Goal: Book appointment/travel/reservation

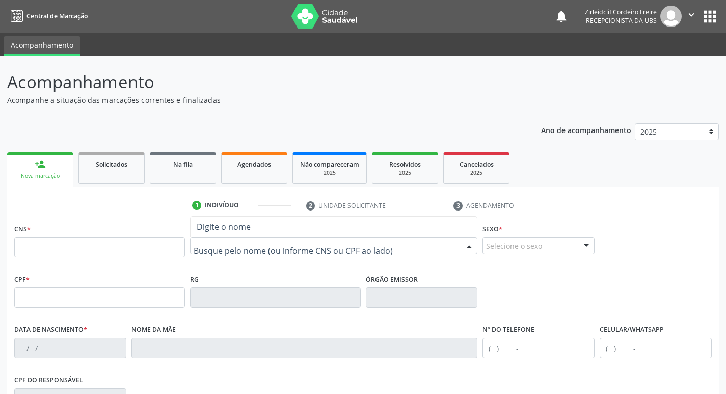
click at [217, 240] on div at bounding box center [334, 245] width 288 height 17
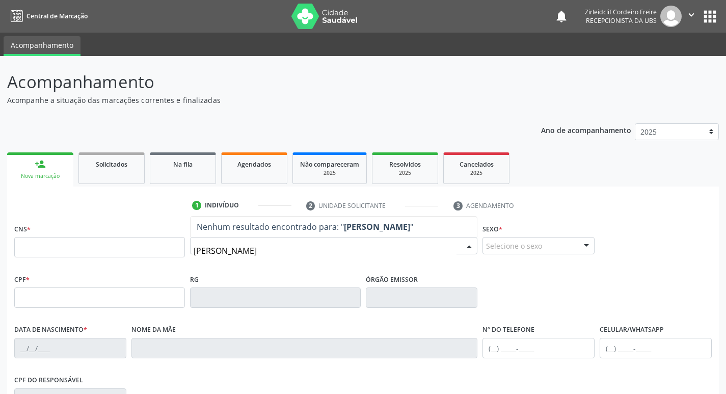
type input "[PERSON_NAME]"
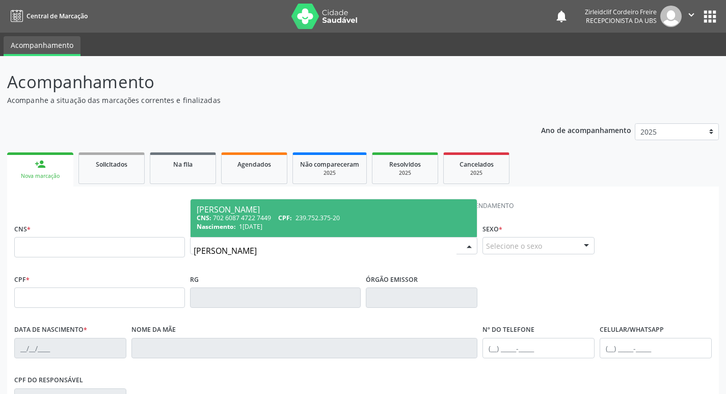
click at [314, 222] on span "239.752.375-20" at bounding box center [318, 218] width 44 height 9
type input "702 6087 4722 7449"
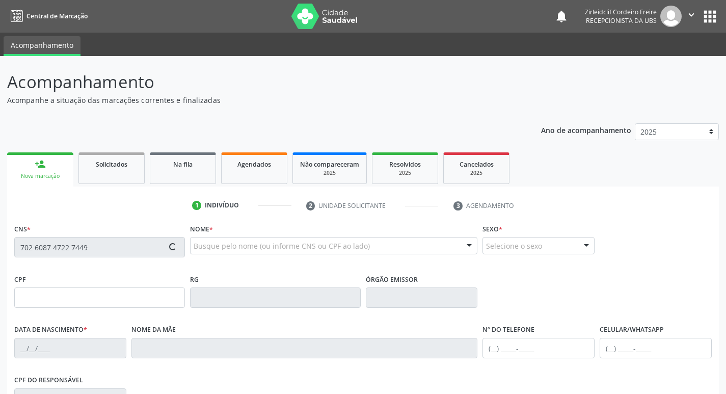
type input "239.752.375-20"
type input "1[DATE]"
type input "[PERSON_NAME]"
type input "[PHONE_NUMBER]"
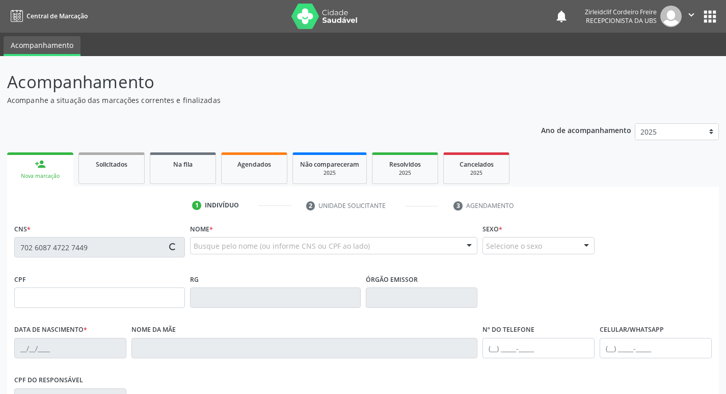
type input "989.238.544-68"
type input "S/N"
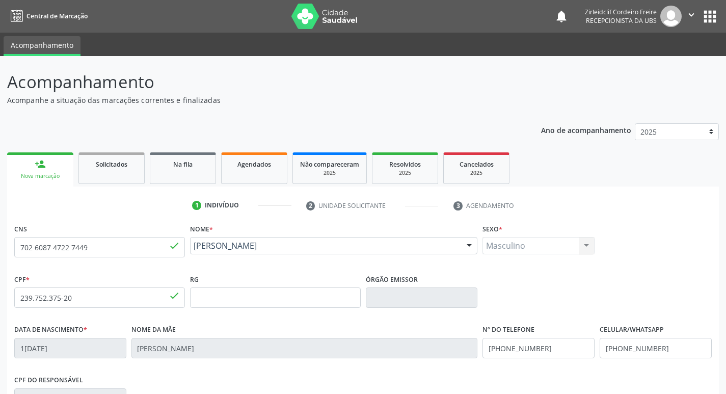
scroll to position [158, 0]
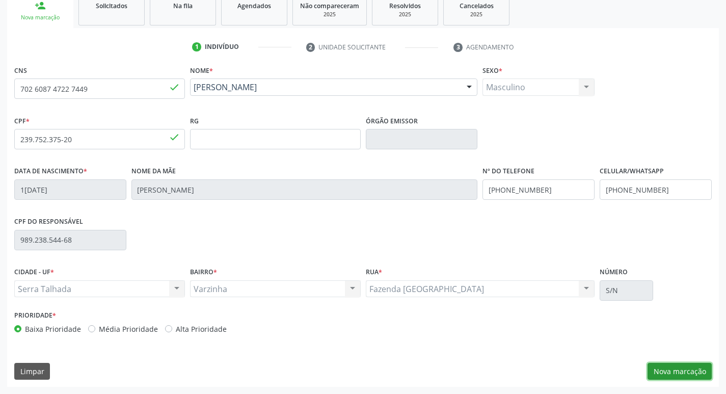
click at [672, 367] on button "Nova marcação" at bounding box center [680, 371] width 64 height 17
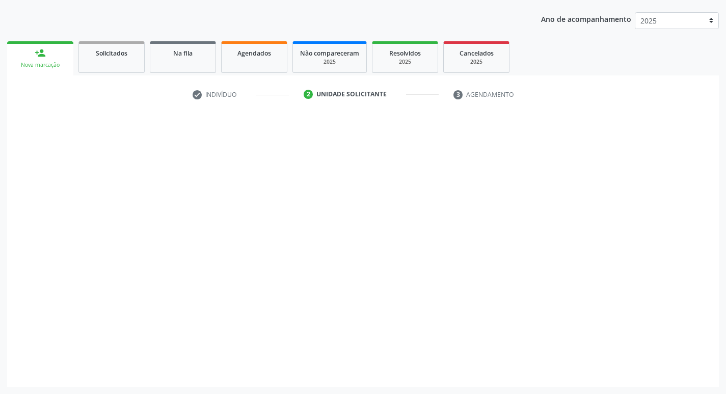
scroll to position [111, 0]
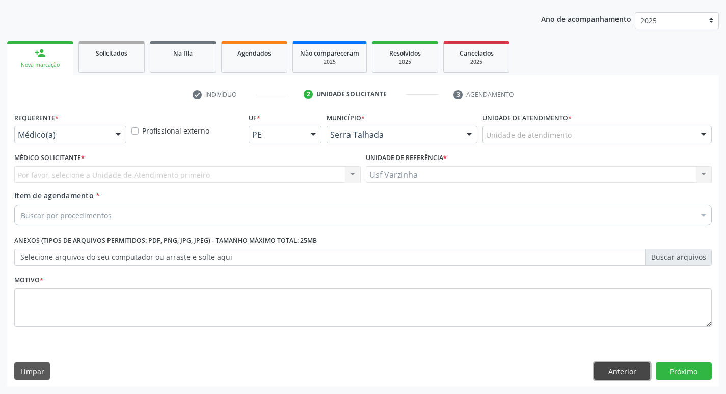
click at [610, 370] on button "Anterior" at bounding box center [622, 370] width 56 height 17
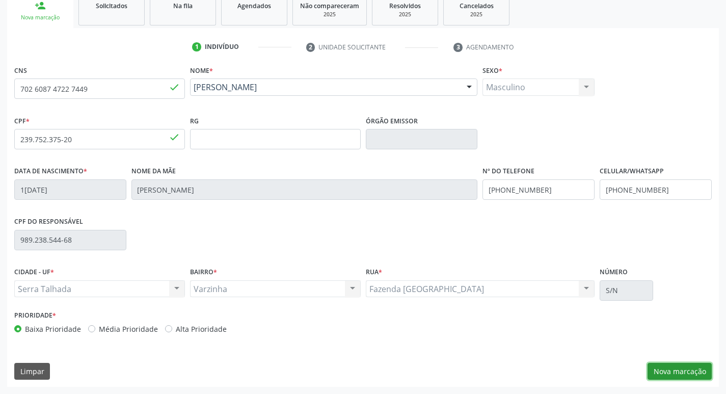
click at [684, 370] on button "Nova marcação" at bounding box center [680, 371] width 64 height 17
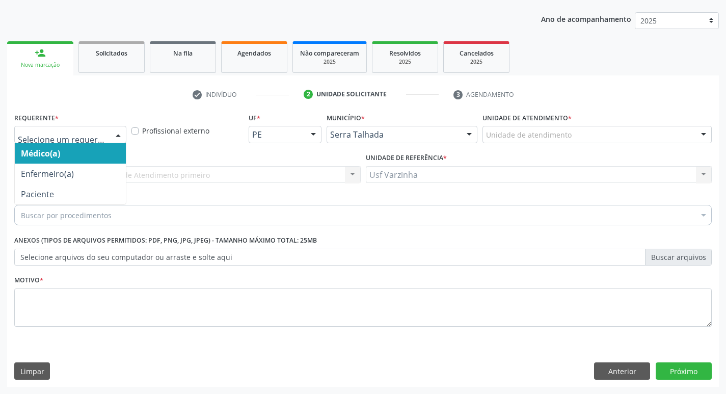
click at [115, 132] on div at bounding box center [118, 134] width 15 height 17
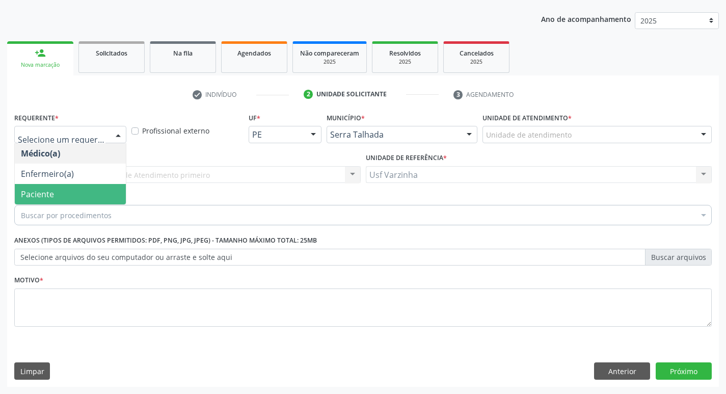
click at [85, 195] on span "Paciente" at bounding box center [70, 194] width 111 height 20
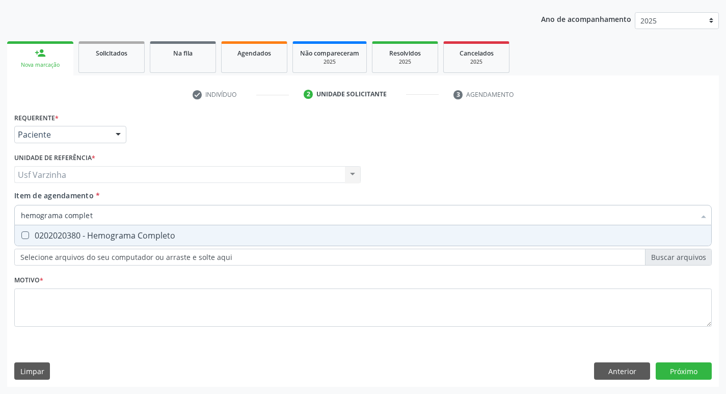
type input "hemograma completo"
click at [50, 232] on div "0202020380 - Hemograma Completo" at bounding box center [363, 235] width 684 height 8
checkbox Completo "true"
click at [97, 216] on input "hemograma completo" at bounding box center [358, 215] width 674 height 20
type input "h"
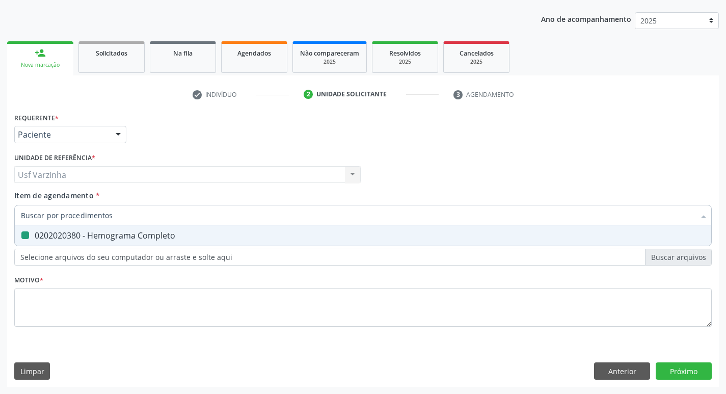
checkbox Completo "false"
type input "acido uri"
click at [99, 236] on div "0202010120 - Dosagem de Acido Urico" at bounding box center [363, 235] width 684 height 8
checkbox Urico "true"
click at [57, 218] on input "acido uri" at bounding box center [358, 215] width 674 height 20
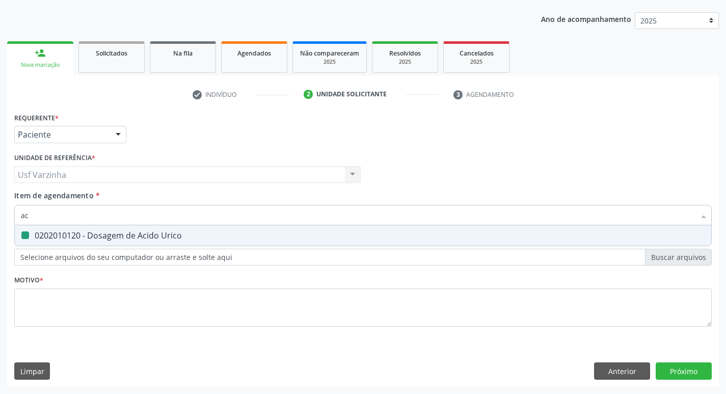
type input "a"
checkbox Urico "false"
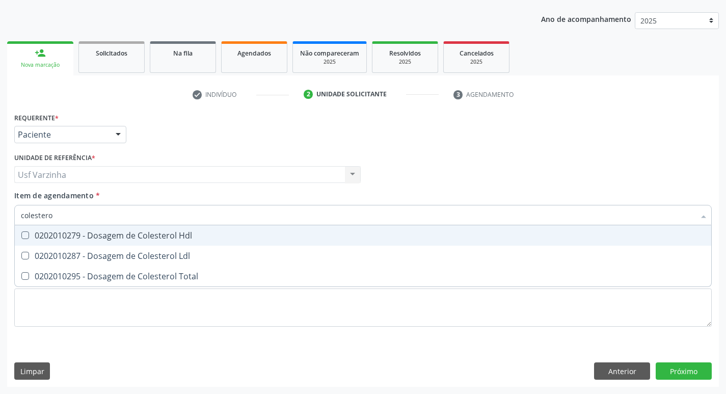
type input "colesterol"
click at [29, 232] on Hdl at bounding box center [25, 235] width 8 height 8
click at [21, 232] on Hdl "checkbox" at bounding box center [18, 235] width 7 height 7
checkbox Hdl "true"
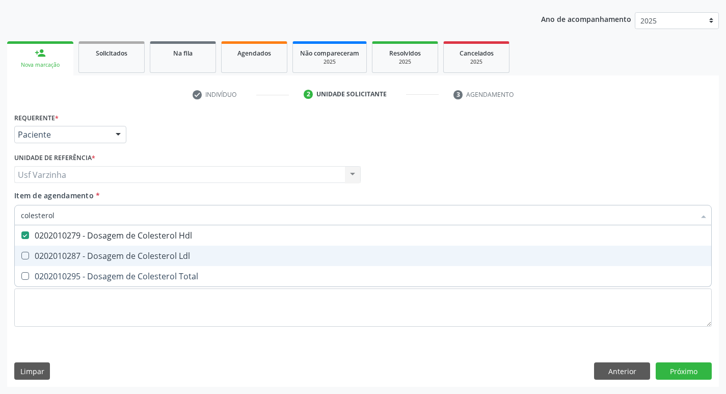
click at [25, 252] on Ldl at bounding box center [25, 256] width 8 height 8
click at [21, 252] on Ldl "checkbox" at bounding box center [18, 255] width 7 height 7
checkbox Ldl "true"
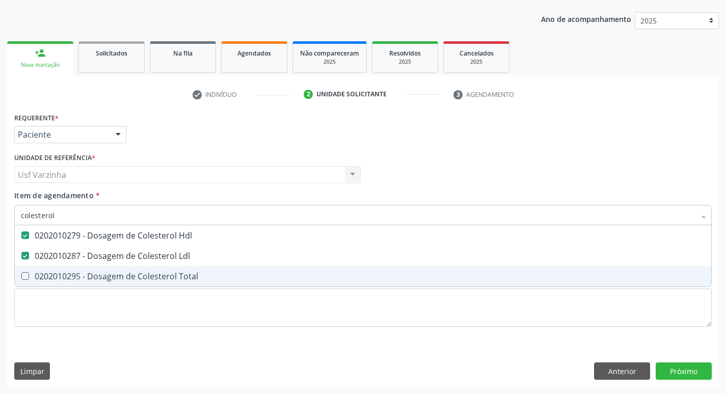
click at [26, 269] on span "0202010295 - Dosagem de Colesterol Total" at bounding box center [363, 276] width 697 height 20
checkbox Total "true"
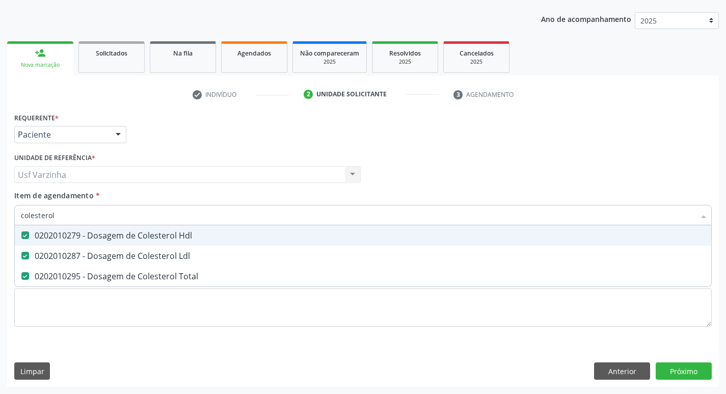
click at [53, 213] on input "colesterol" at bounding box center [358, 215] width 674 height 20
type input "cole"
checkbox Hdl "false"
checkbox Ldl "false"
checkbox Total "false"
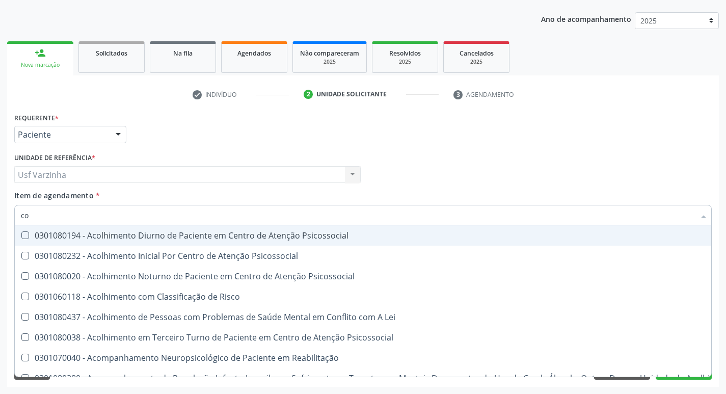
type input "c"
checkbox Hdl "false"
checkbox Ldl "false"
checkbox Total "false"
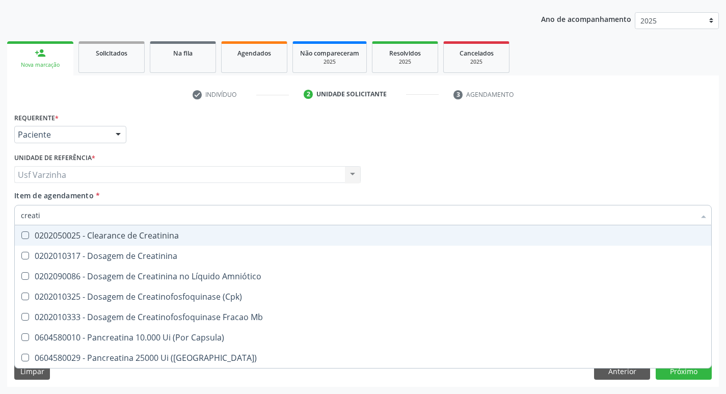
type input "creatin"
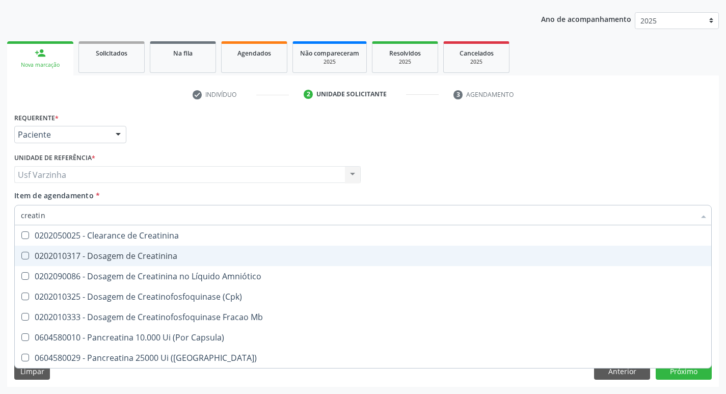
click at [59, 249] on span "0202010317 - Dosagem de Creatinina" at bounding box center [363, 256] width 697 height 20
checkbox Creatinina "true"
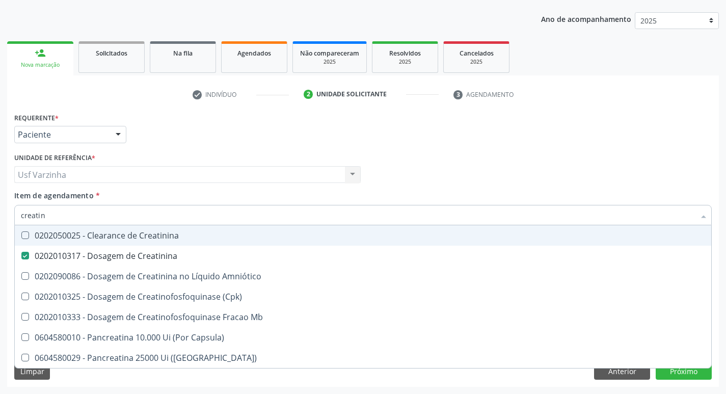
click at [53, 215] on input "creatin" at bounding box center [358, 215] width 674 height 20
type input "c"
checkbox Creatinina "false"
checkbox \(Cpk\) "false"
checkbox Capsula\) "false"
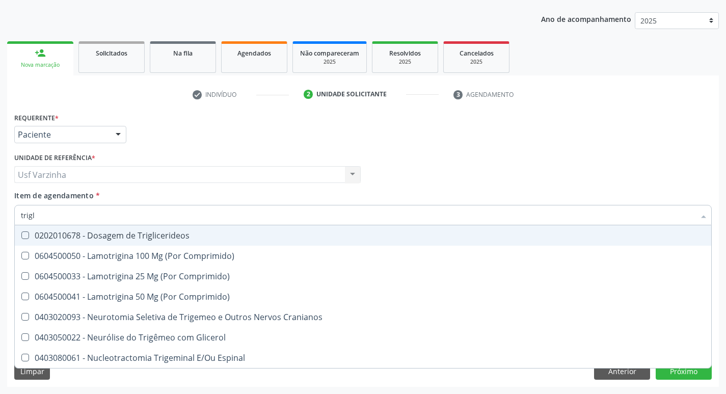
type input "trigli"
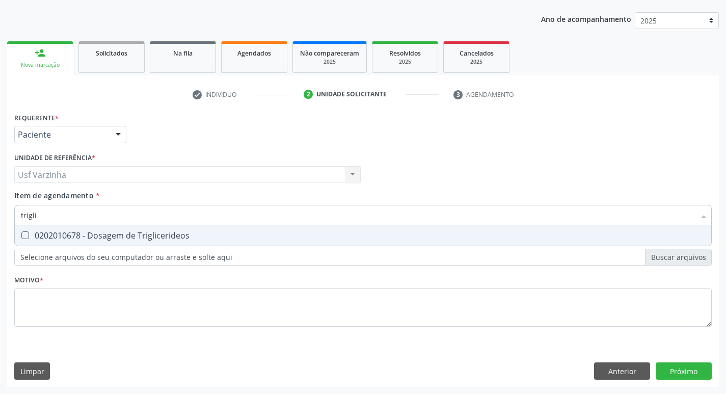
click at [23, 234] on Triglicerideos at bounding box center [25, 235] width 8 height 8
click at [21, 234] on Triglicerideos "checkbox" at bounding box center [18, 235] width 7 height 7
checkbox Triglicerideos "true"
click at [47, 221] on input "trigli" at bounding box center [358, 215] width 674 height 20
type input "t"
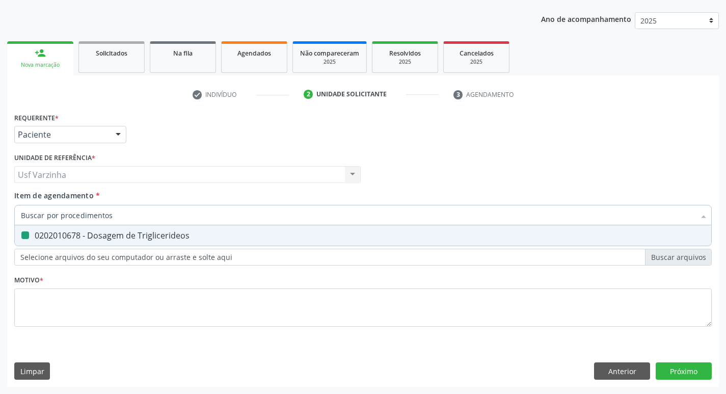
checkbox Triglicerideos "false"
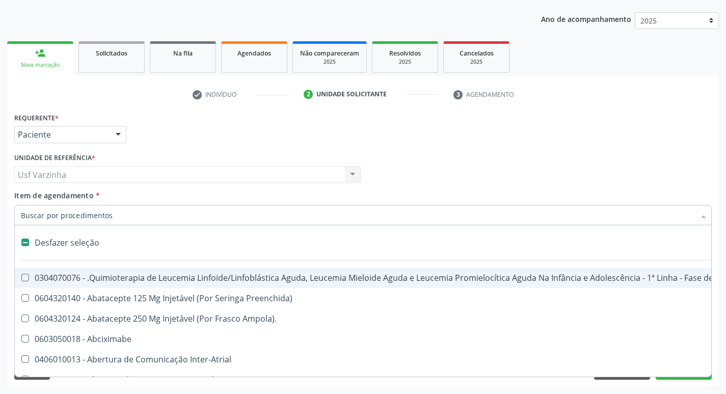
type input "g"
checkbox \(Unilateral\) "true"
checkbox Linha "true"
checkbox Infusão "true"
checkbox Urostomizados "true"
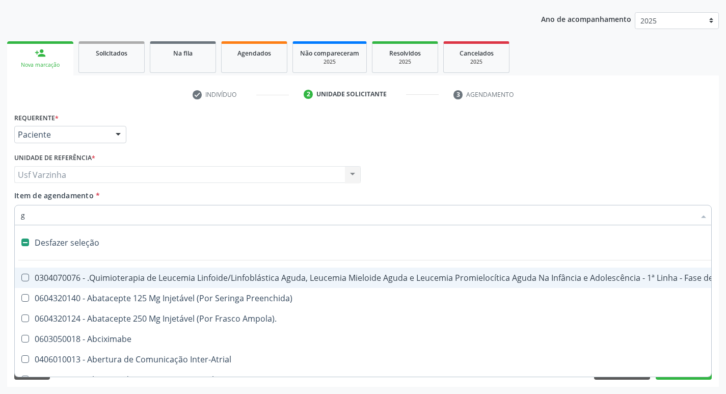
checkbox Revestido\) "true"
checkbox Capsula\) "true"
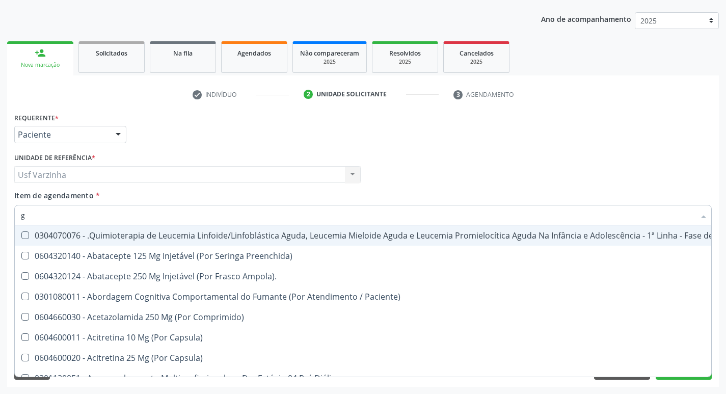
type input "gl"
checkbox Pé "true"
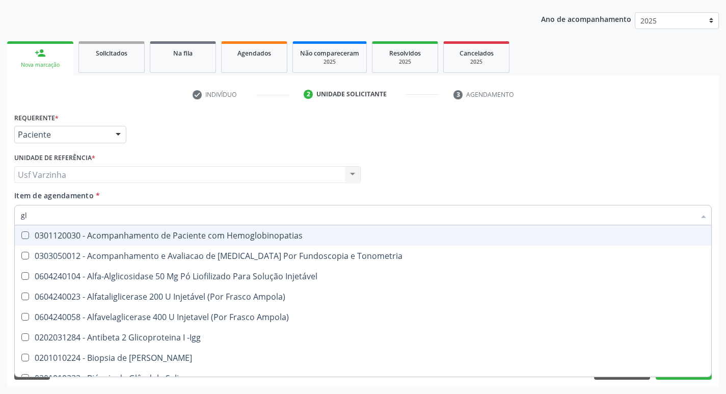
type input "gli"
checkbox Glomerular "true"
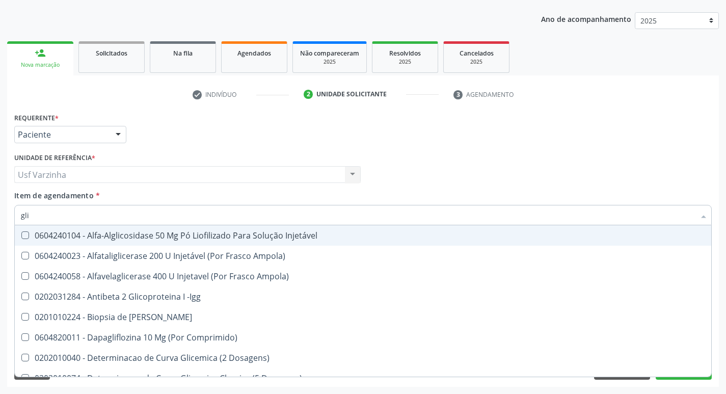
type input "glic"
checkbox Derrames "true"
checkbox Triglicerideos "false"
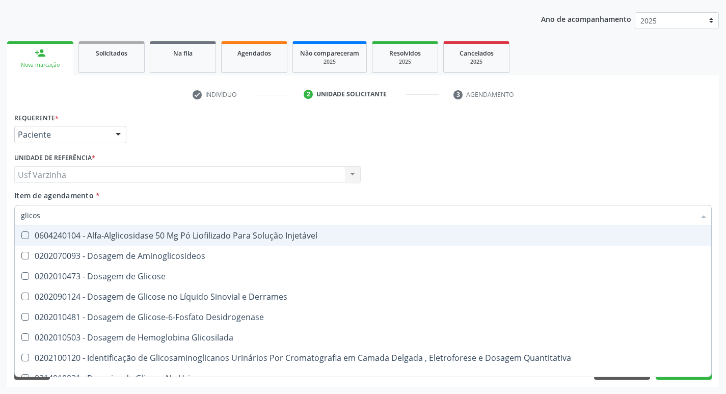
type input "glicose"
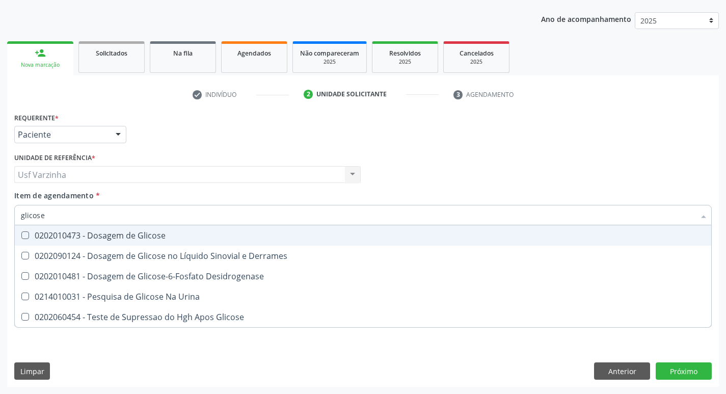
click at [25, 235] on Glicose at bounding box center [25, 235] width 8 height 8
click at [21, 235] on Glicose "checkbox" at bounding box center [18, 235] width 7 height 7
checkbox Glicose "true"
click at [48, 219] on input "glicose" at bounding box center [358, 215] width 674 height 20
type input "glicos"
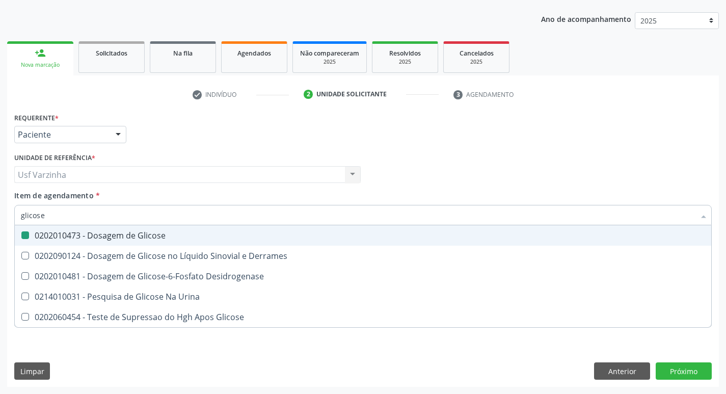
checkbox Glicose "false"
checkbox Desidrogenase "true"
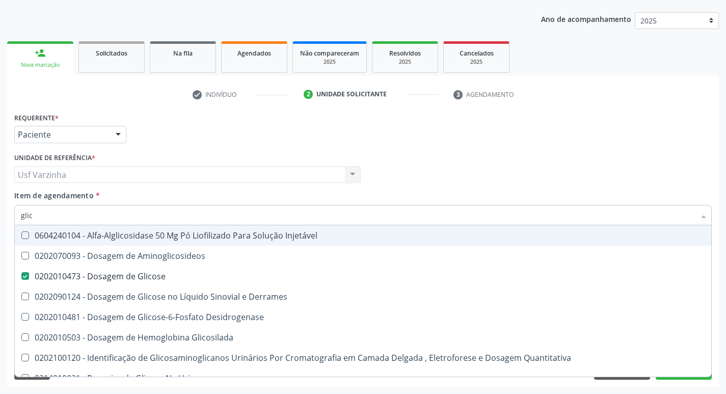
type input "gli"
checkbox Glicose "false"
checkbox Glicosilada "false"
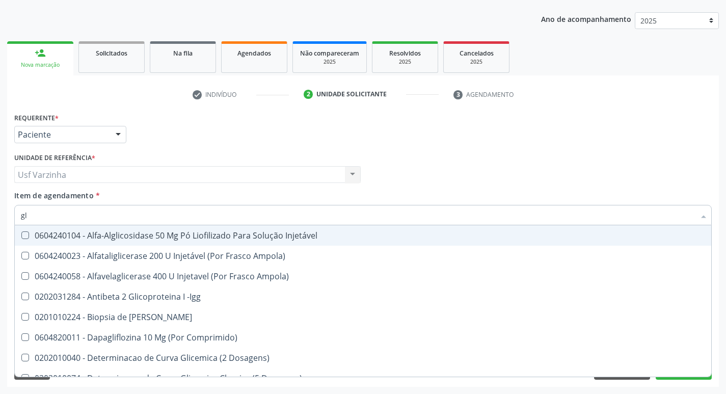
type input "g"
checkbox Glicose "false"
checkbox Triglicerideos "false"
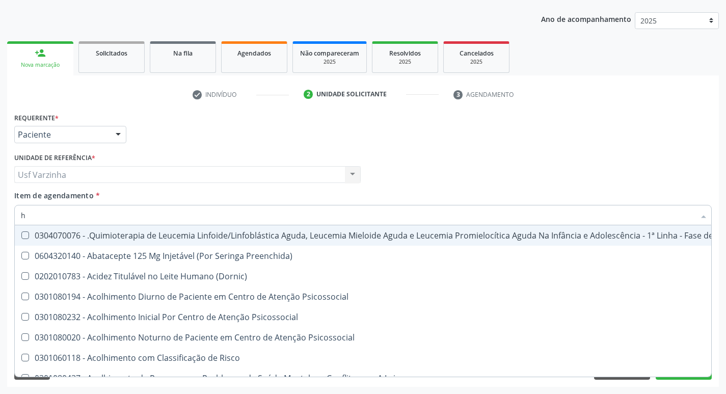
type input "he"
checkbox Removível "true"
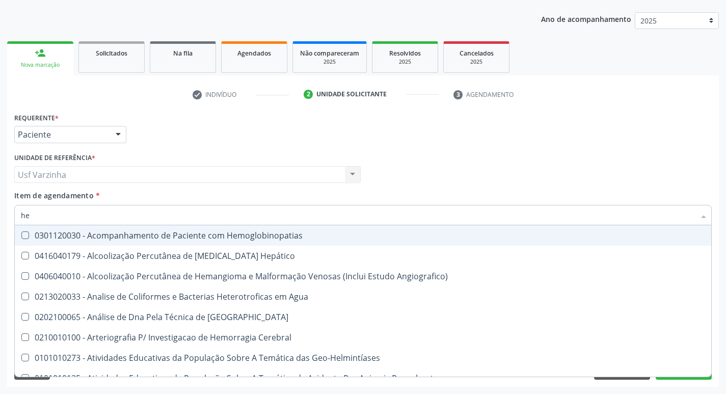
type input "hem"
checkbox II "true"
checkbox Completo "false"
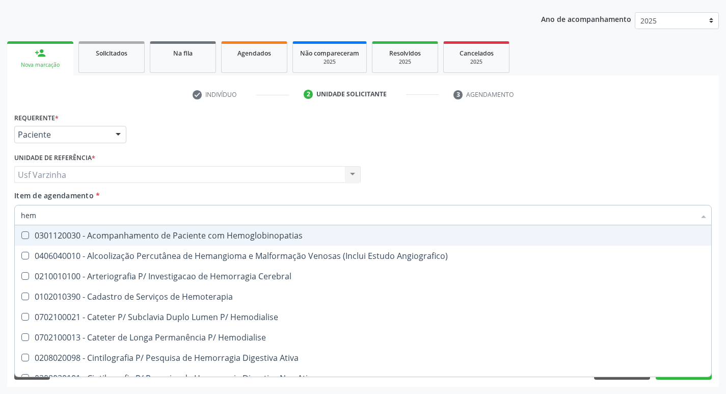
type input "hemo"
checkbox Retro-Retal "true"
checkbox Completo "false"
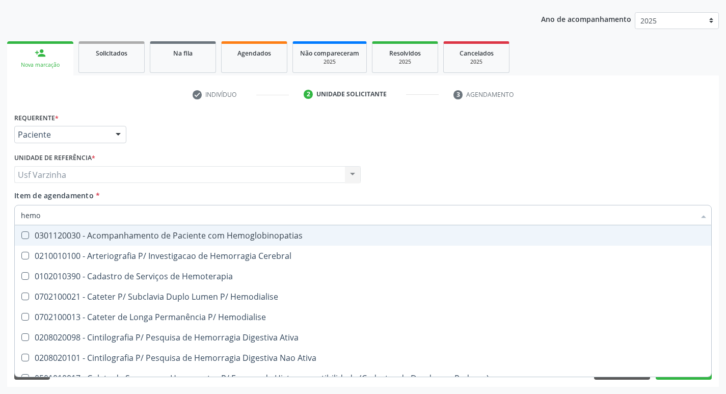
type input "hemog"
checkbox Carboxi-Hemoglobina "true"
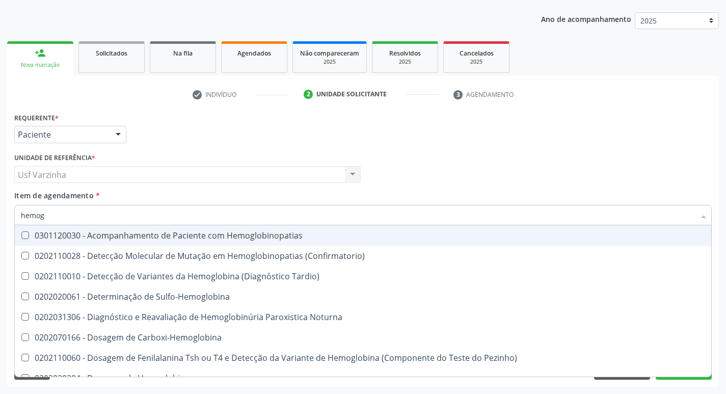
type input "hemogl"
checkbox Completo "false"
type input "hemoglobina"
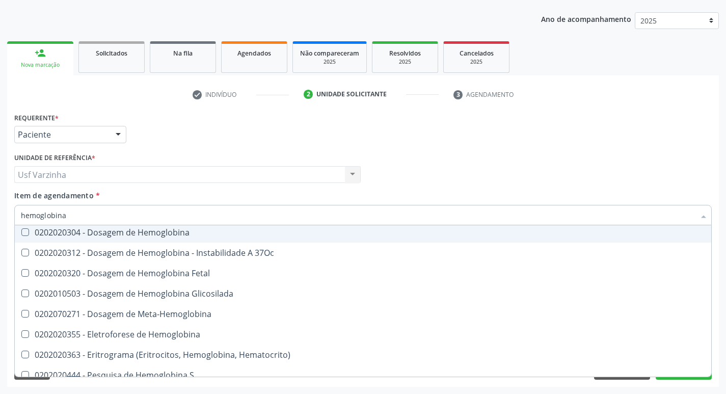
scroll to position [93, 0]
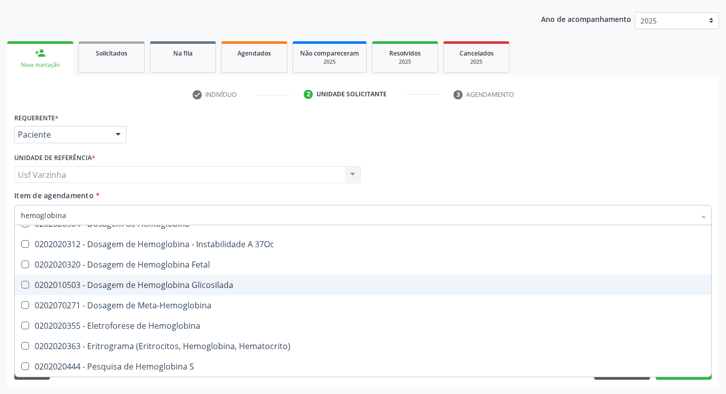
click at [71, 285] on div "0202010503 - Dosagem de Hemoglobina Glicosilada" at bounding box center [363, 285] width 684 height 8
checkbox Glicosilada "true"
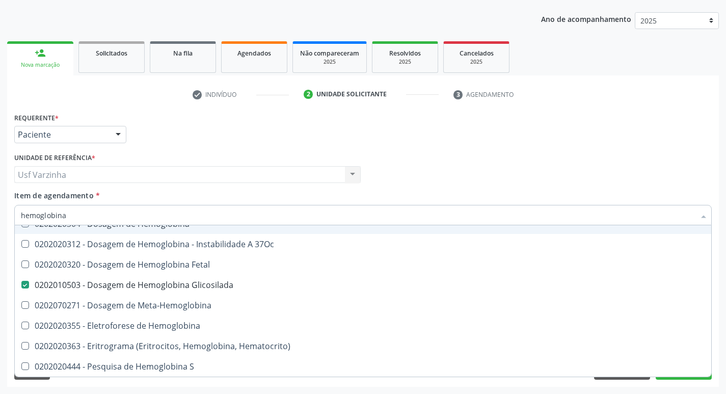
click at [72, 215] on input "hemoglobina" at bounding box center [358, 215] width 674 height 20
type input "hemoglobin"
checkbox Glicosilada "false"
checkbox Hematocrito\) "true"
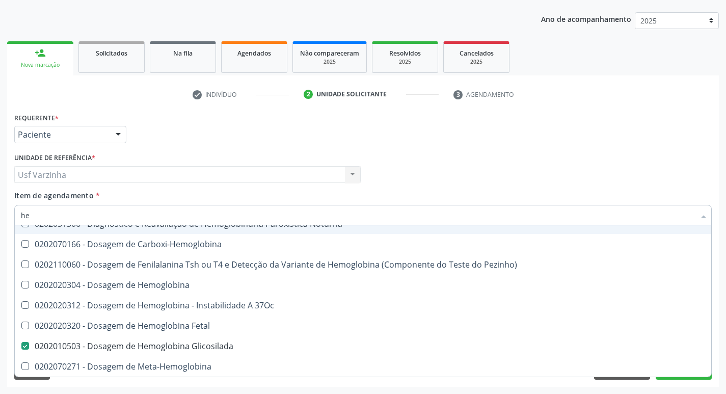
type input "h"
checkbox Glicosilada "false"
checkbox S "false"
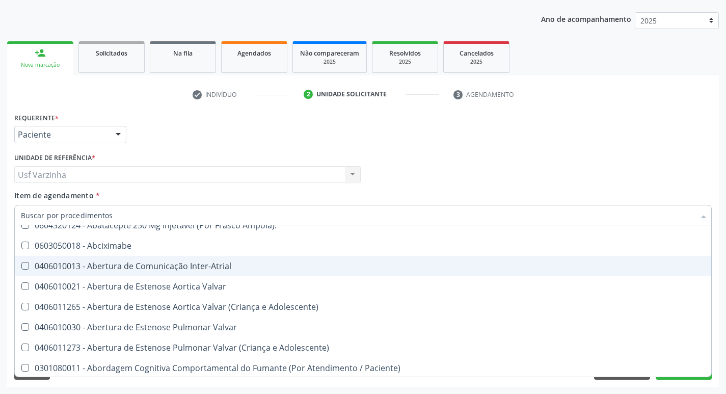
scroll to position [136, 0]
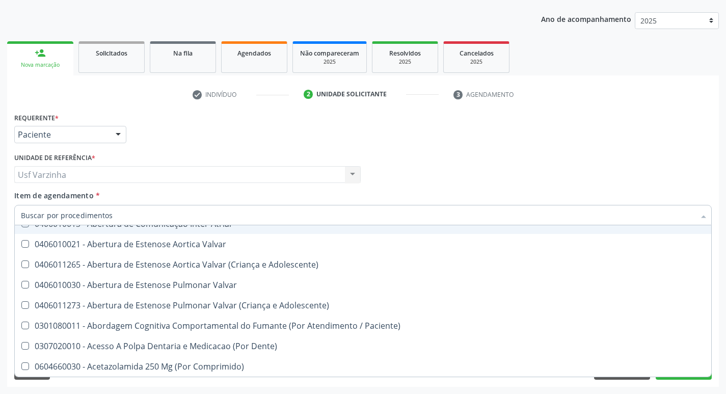
type input "u"
checkbox Cistorrafia "true"
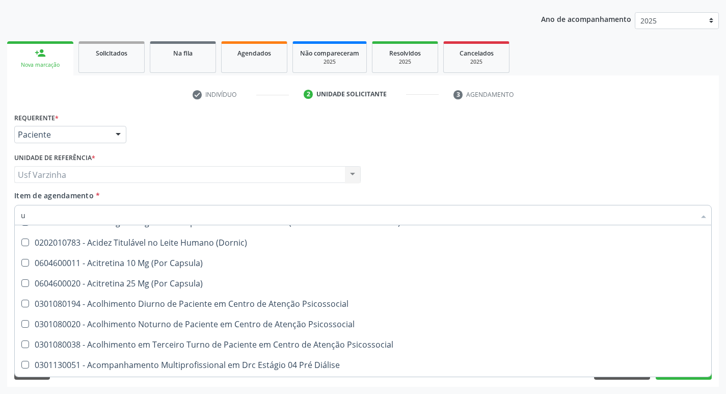
scroll to position [93, 0]
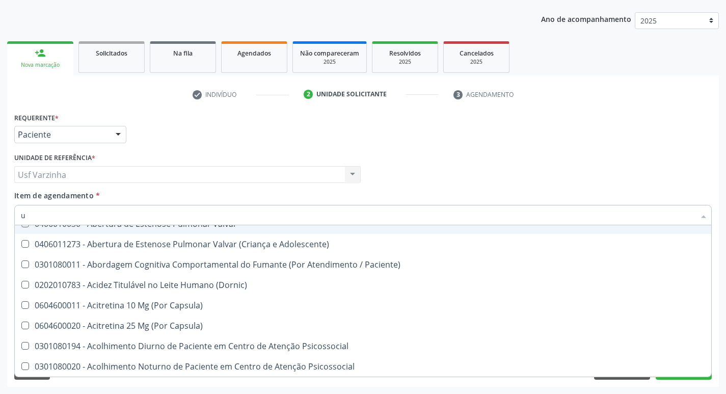
type input "ur"
checkbox B "true"
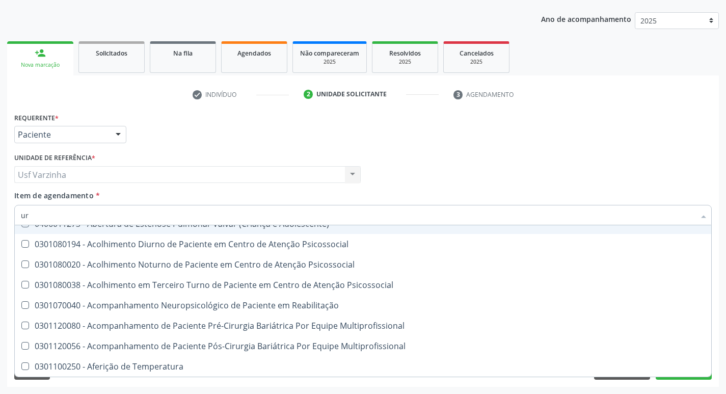
type input "uri"
checkbox B "true"
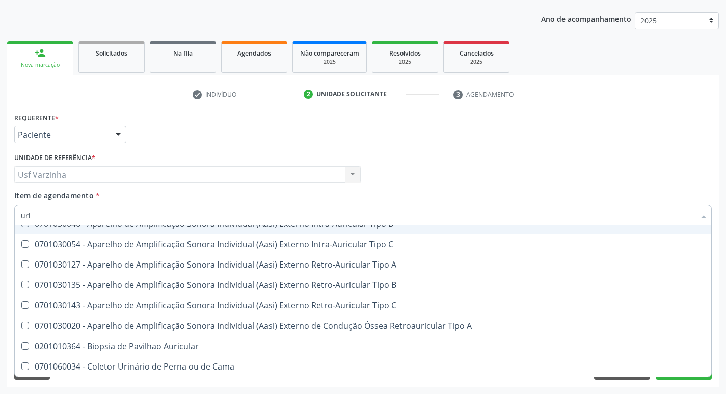
type input "urin"
checkbox Urico "false"
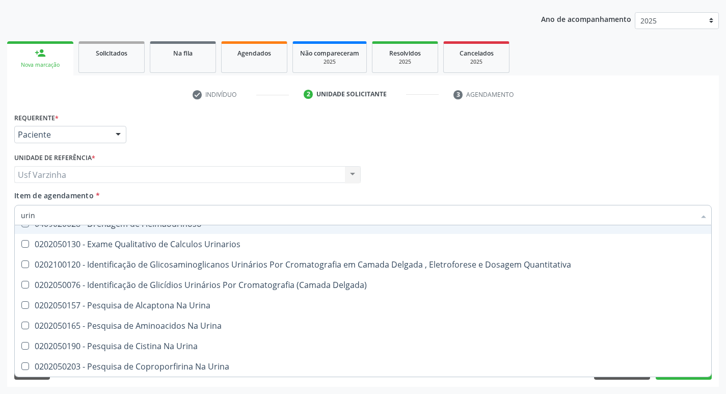
type input "urina"
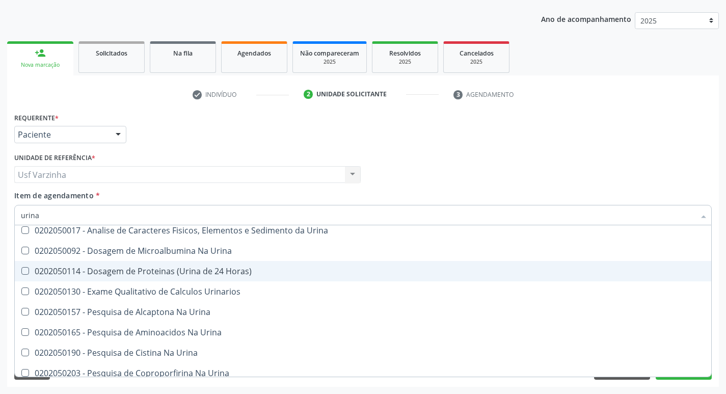
scroll to position [0, 0]
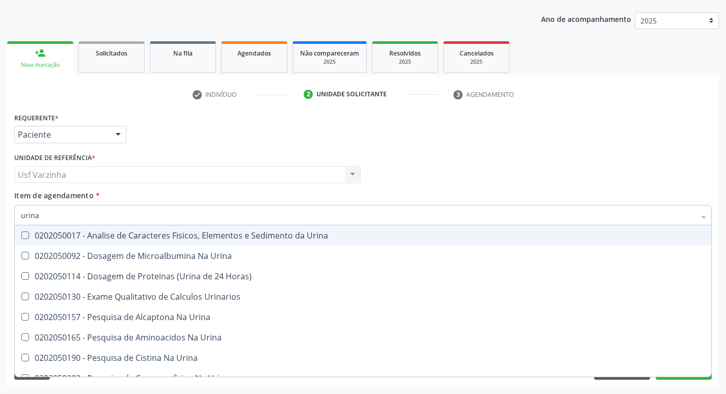
click at [55, 235] on div "0202050017 - Analise de Caracteres Fisicos, Elementos e Sedimento da Urina" at bounding box center [363, 235] width 684 height 8
checkbox Urina "true"
click at [47, 213] on input "urina" at bounding box center [358, 215] width 674 height 20
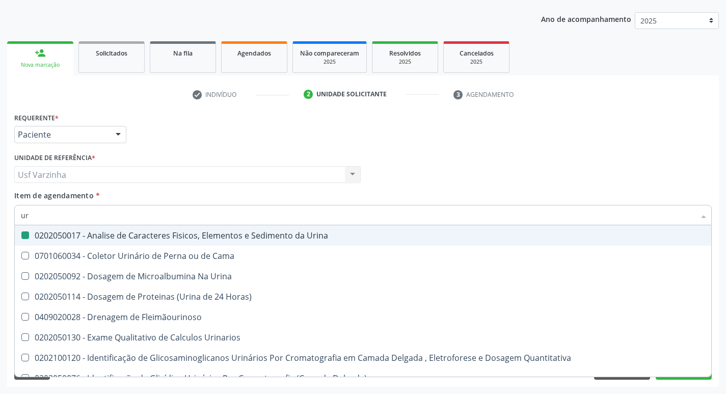
type input "u"
checkbox Urina "false"
checkbox Eletroforese\) "false"
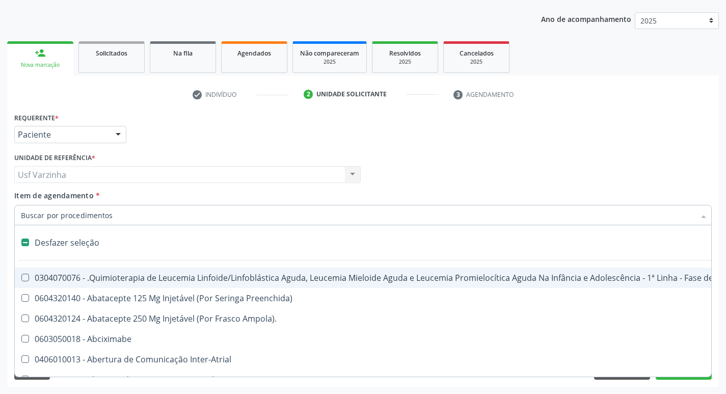
type input "u"
checkbox Ml\) "true"
checkbox Urina "false"
checkbox Cistorrafia "true"
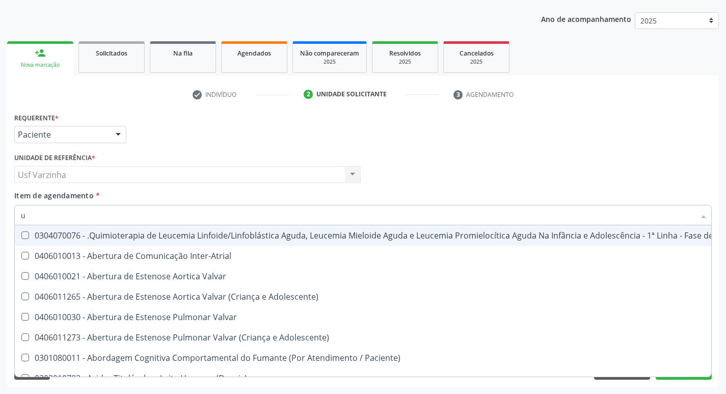
type input "ur"
checkbox Diálise "true"
checkbox Urina "false"
checkbox B "true"
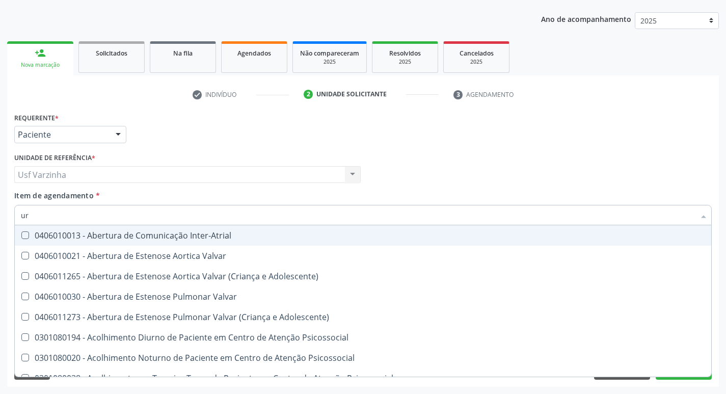
type input "ure"
checkbox Urina "false"
type input "urei"
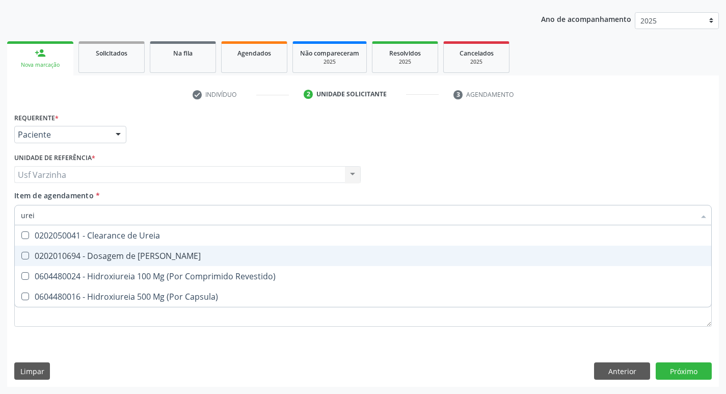
click at [51, 252] on div "0202010694 - Dosagem de [PERSON_NAME]" at bounding box center [363, 256] width 684 height 8
checkbox Ureia "true"
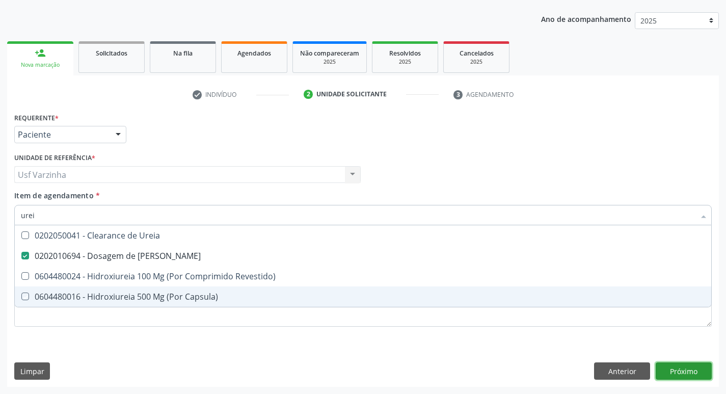
click at [679, 376] on div "Requerente * Paciente Médico(a) Enfermeiro(a) Paciente Nenhum resultado encontr…" at bounding box center [363, 248] width 712 height 277
checkbox Revestido\) "true"
checkbox Capsula\) "true"
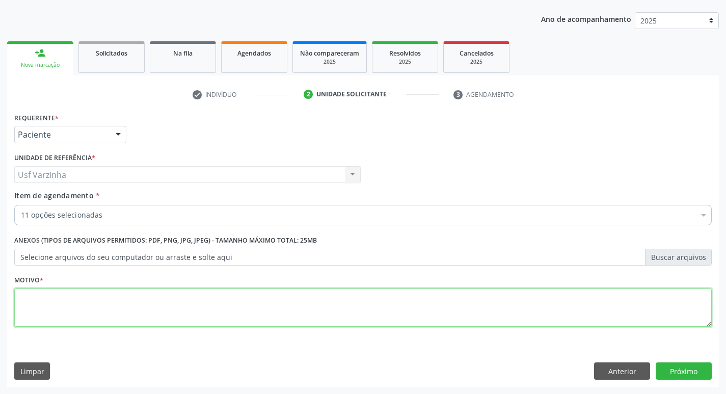
click at [59, 303] on textarea at bounding box center [363, 307] width 698 height 39
type textarea "rastreio"
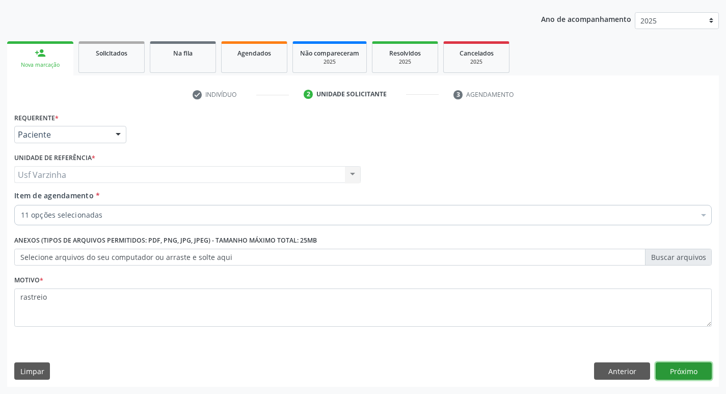
click at [685, 373] on button "Próximo" at bounding box center [684, 370] width 56 height 17
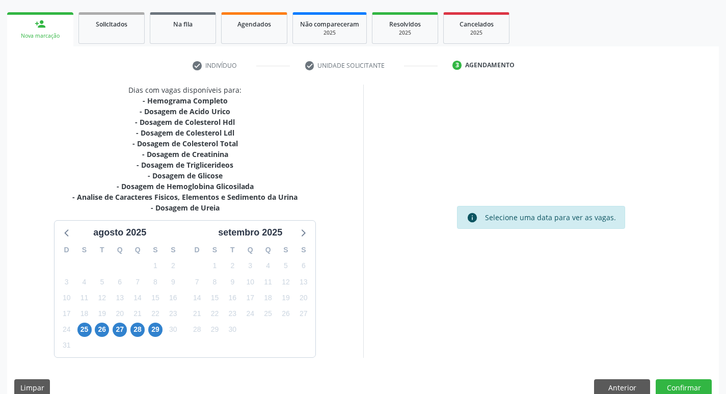
scroll to position [156, 0]
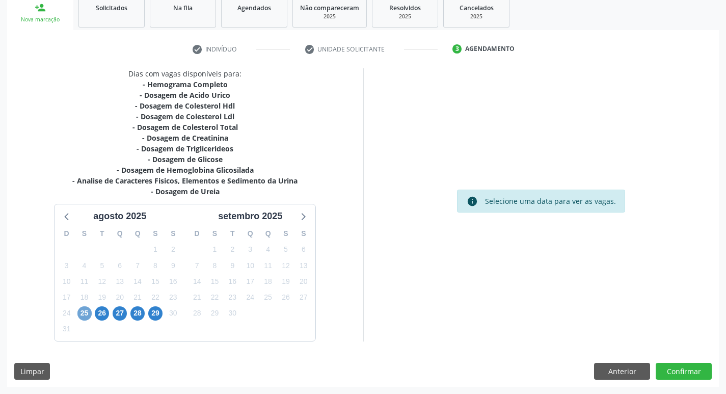
click at [82, 318] on span "25" at bounding box center [84, 313] width 14 height 14
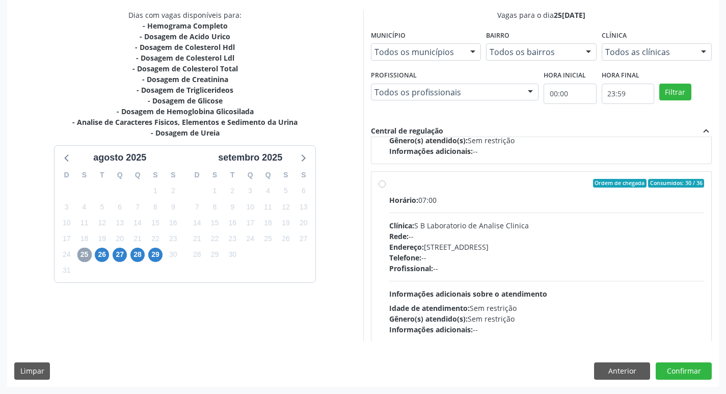
scroll to position [153, 0]
click at [389, 182] on label "Ordem de chegada Consumidos: 30 / 36 Horário: 07:00 Clínica: S B Laboratorio de…" at bounding box center [546, 256] width 315 height 156
click at [383, 182] on input "Ordem de chegada Consumidos: 30 / 36 Horário: 07:00 Clínica: S B Laboratorio de…" at bounding box center [382, 182] width 7 height 9
radio input "true"
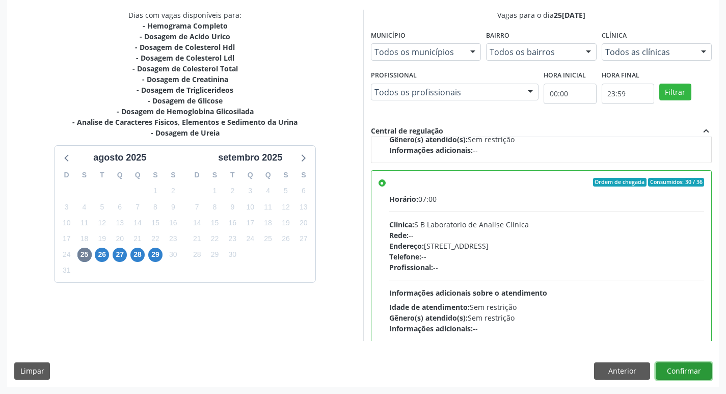
click at [684, 375] on button "Confirmar" at bounding box center [684, 370] width 56 height 17
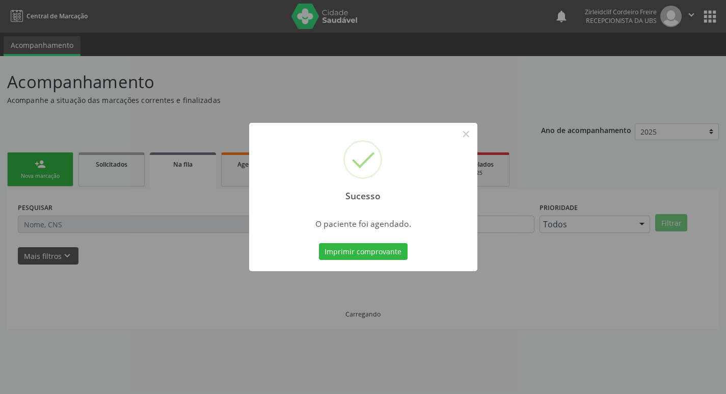
scroll to position [0, 0]
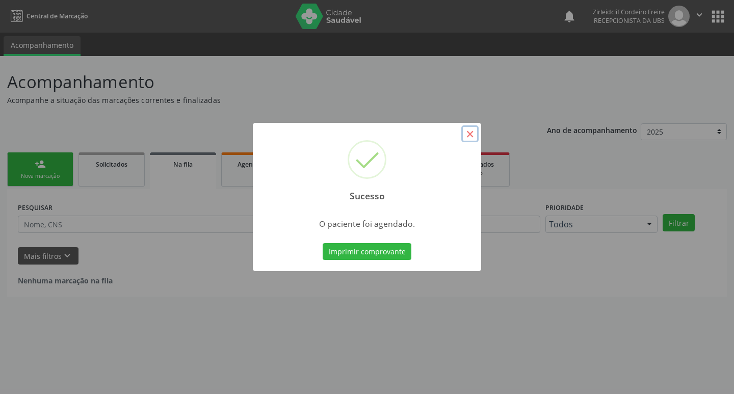
click at [468, 134] on button "×" at bounding box center [469, 133] width 17 height 17
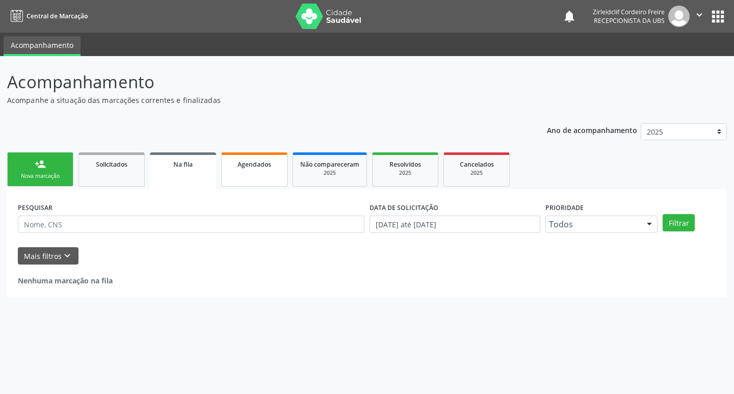
click at [271, 172] on link "Agendados" at bounding box center [254, 169] width 66 height 34
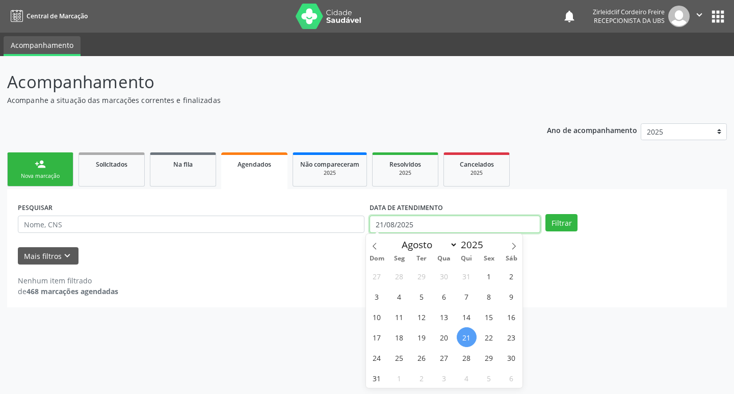
click at [414, 223] on input "21/08/2025" at bounding box center [454, 224] width 171 height 17
click at [403, 359] on span "25" at bounding box center [399, 358] width 20 height 20
type input "25[DATE]"
click at [401, 358] on span "25" at bounding box center [399, 358] width 20 height 20
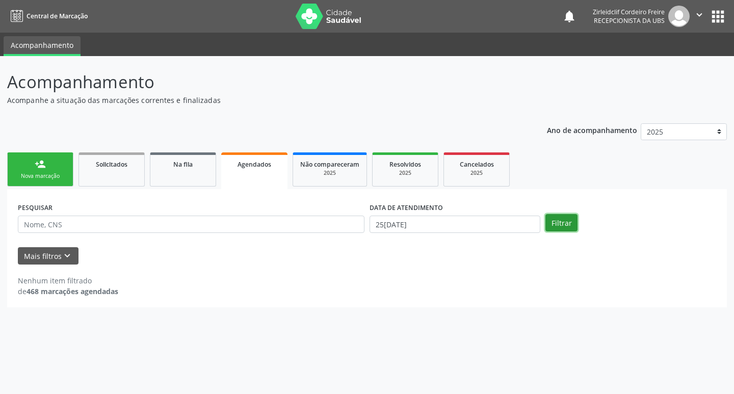
click at [565, 223] on button "Filtrar" at bounding box center [561, 222] width 32 height 17
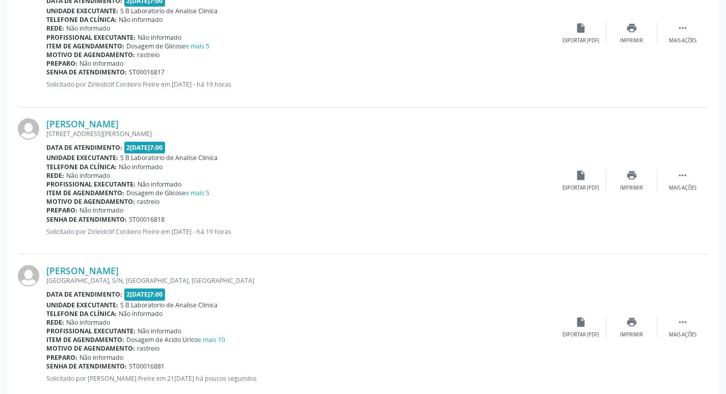
scroll to position [1784, 0]
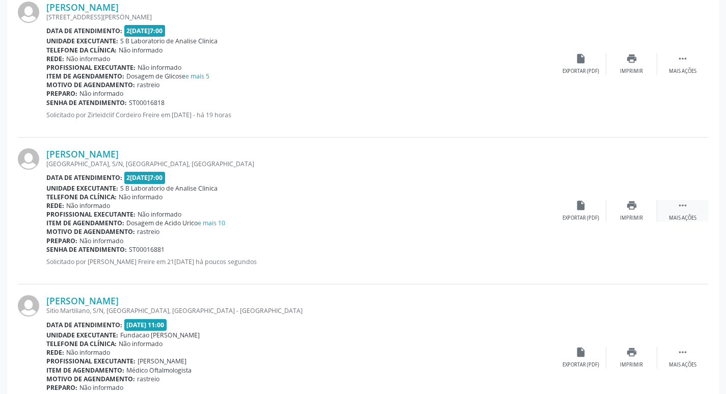
click at [673, 204] on div " Mais ações" at bounding box center [682, 211] width 51 height 22
click at [625, 206] on div "edit Editar" at bounding box center [631, 211] width 51 height 22
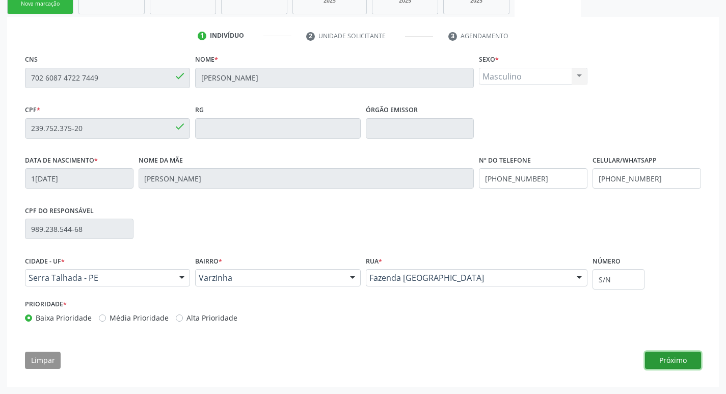
click at [684, 361] on button "Próximo" at bounding box center [673, 360] width 56 height 17
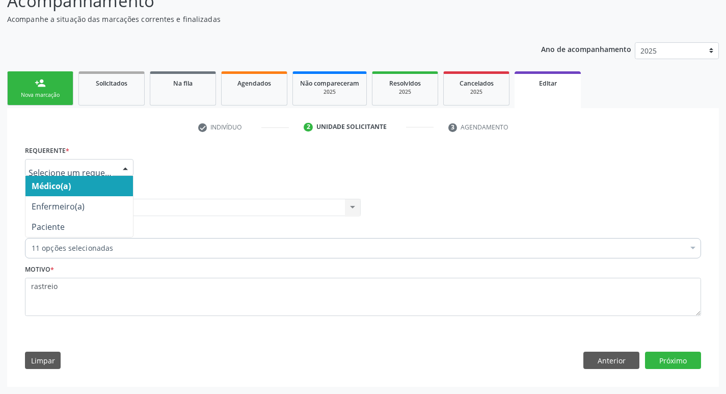
click at [127, 167] on div at bounding box center [125, 167] width 15 height 17
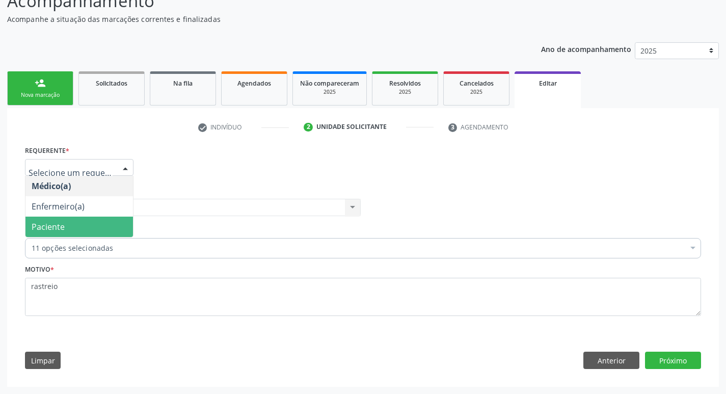
click at [87, 226] on span "Paciente" at bounding box center [79, 227] width 108 height 20
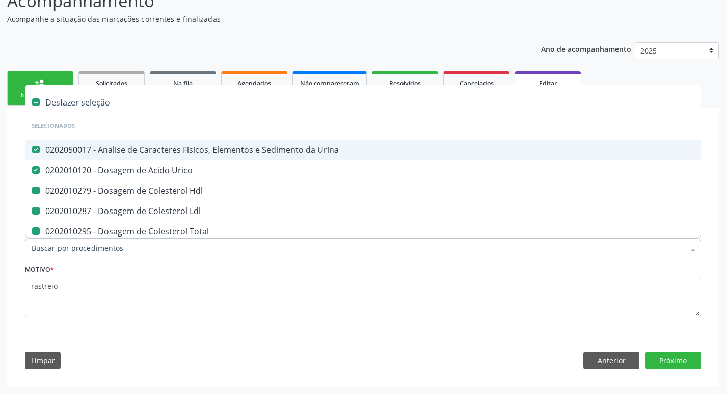
type input "p"
checkbox Hdl "false"
checkbox Ldl "false"
checkbox Total "false"
checkbox Creatinina "false"
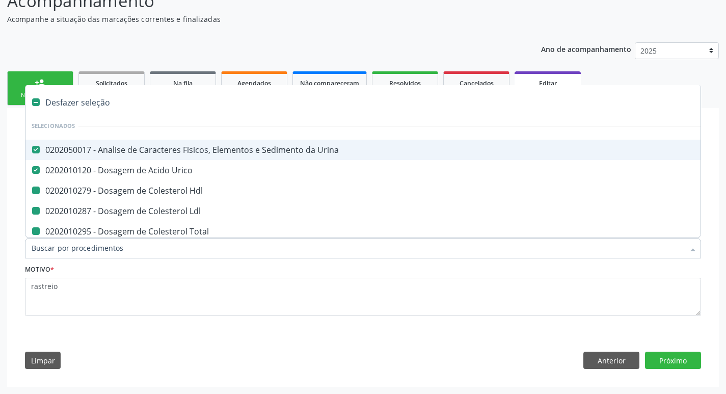
checkbox Glicose "false"
checkbox Glicosilada "false"
checkbox Triglicerideos "false"
checkbox Ureia "false"
checkbox Completo "false"
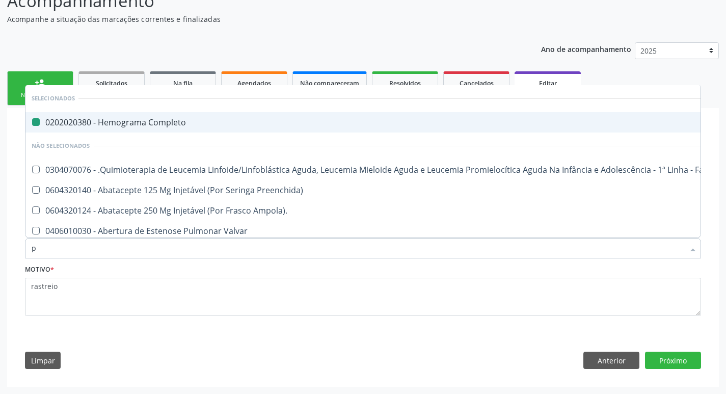
type input "ps"
checkbox Completo "false"
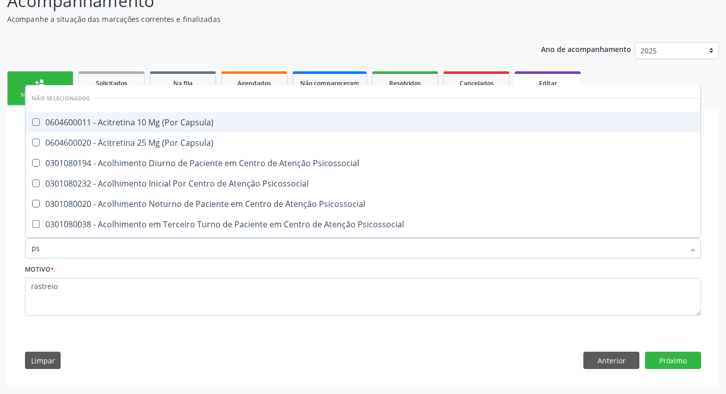
type input "psa"
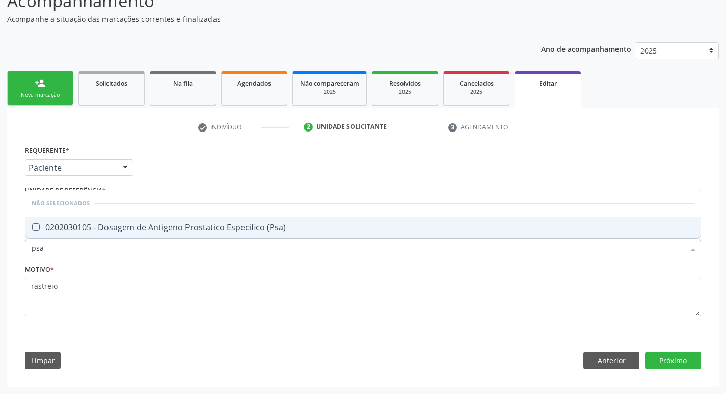
click at [38, 227] on \(Psa\) at bounding box center [36, 227] width 8 height 8
click at [32, 227] on \(Psa\) "checkbox" at bounding box center [28, 227] width 7 height 7
checkbox \(Psa\) "true"
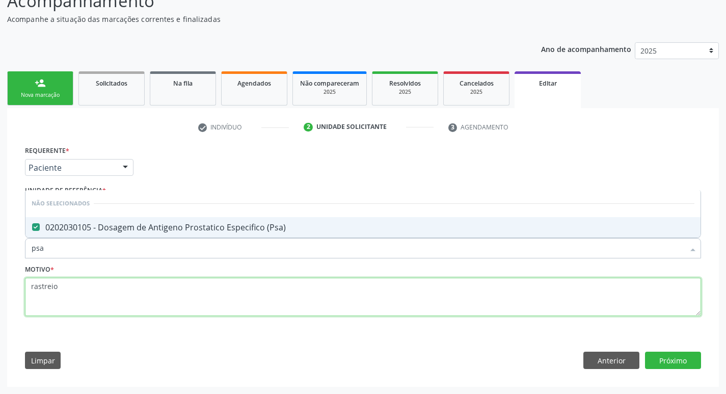
click at [61, 287] on textarea "rastreio" at bounding box center [363, 297] width 676 height 39
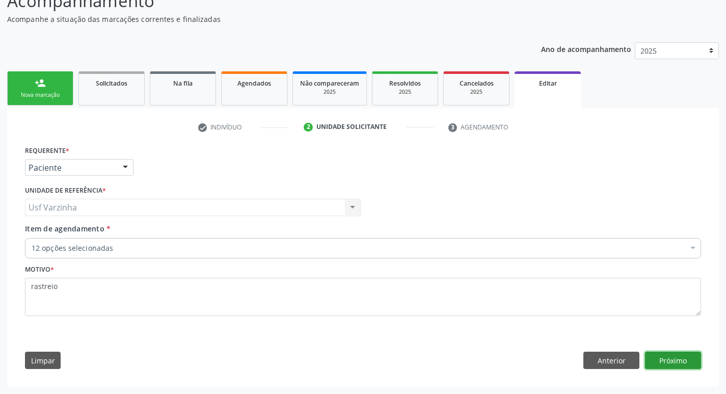
click at [670, 361] on button "Próximo" at bounding box center [673, 360] width 56 height 17
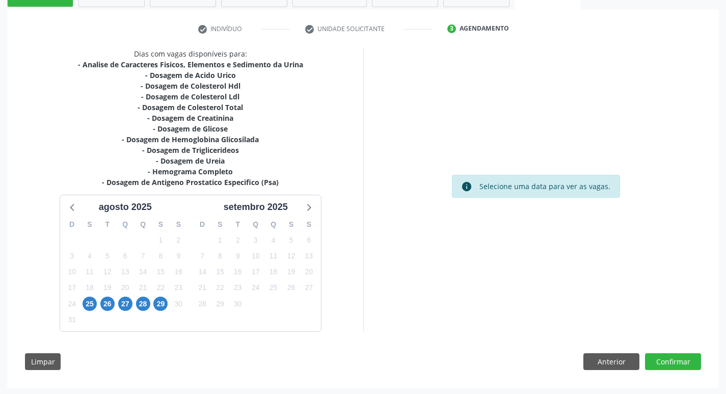
scroll to position [180, 0]
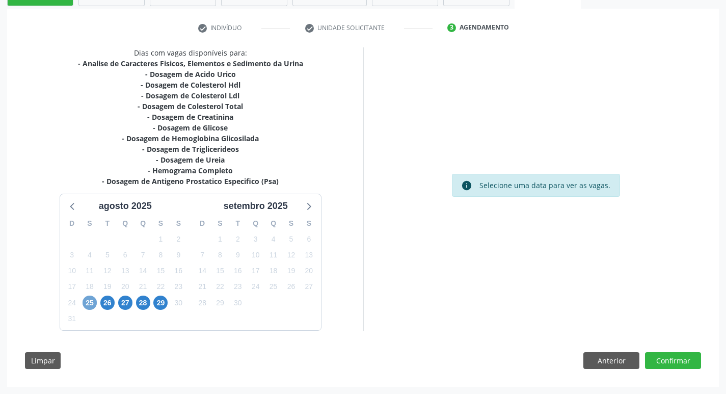
click at [89, 304] on span "25" at bounding box center [90, 303] width 14 height 14
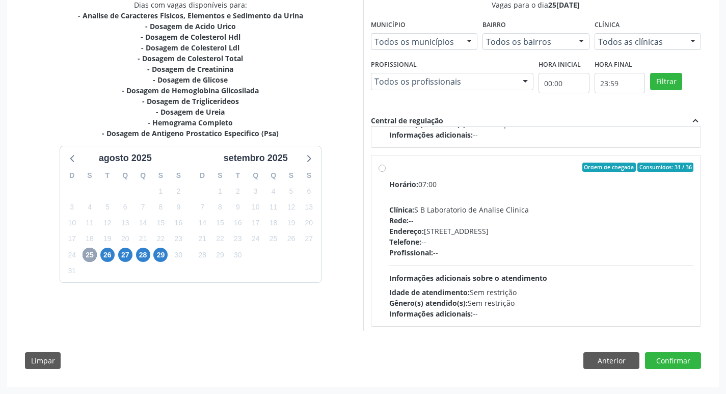
scroll to position [161, 0]
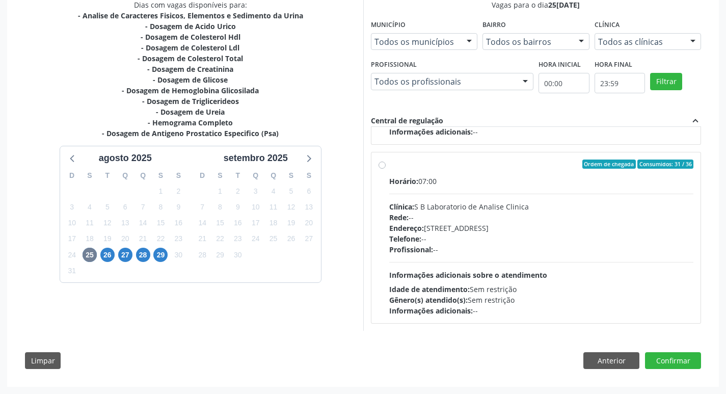
click at [389, 164] on label "Ordem de chegada Consumidos: 31 / 36 Horário: 07:00 Clínica: S B Laboratorio de…" at bounding box center [541, 237] width 305 height 156
click at [385, 164] on input "Ordem de chegada Consumidos: 31 / 36 Horário: 07:00 Clínica: S B Laboratorio de…" at bounding box center [382, 163] width 7 height 9
radio input "true"
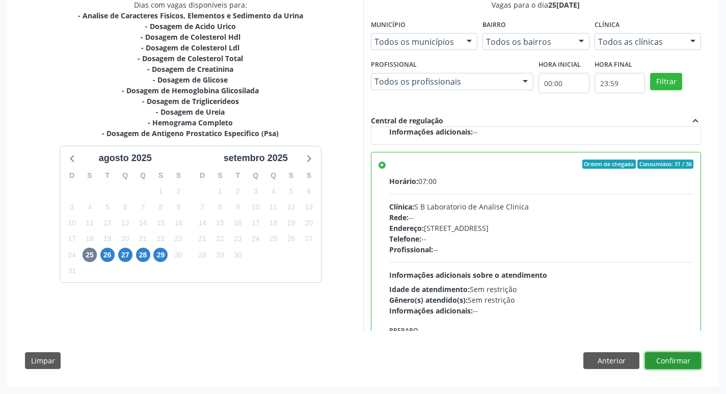
click at [684, 361] on button "Confirmar" at bounding box center [673, 360] width 56 height 17
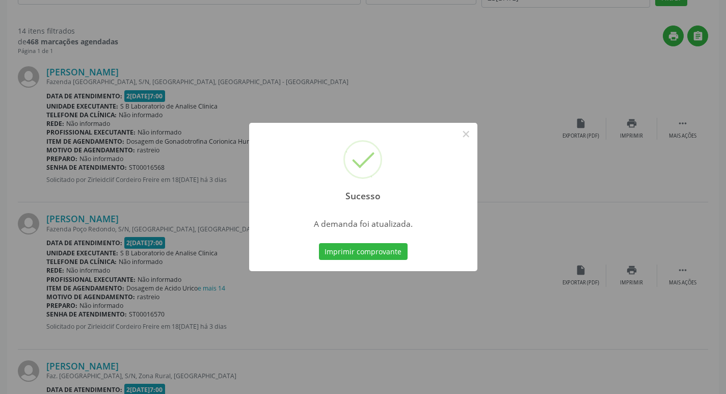
scroll to position [0, 0]
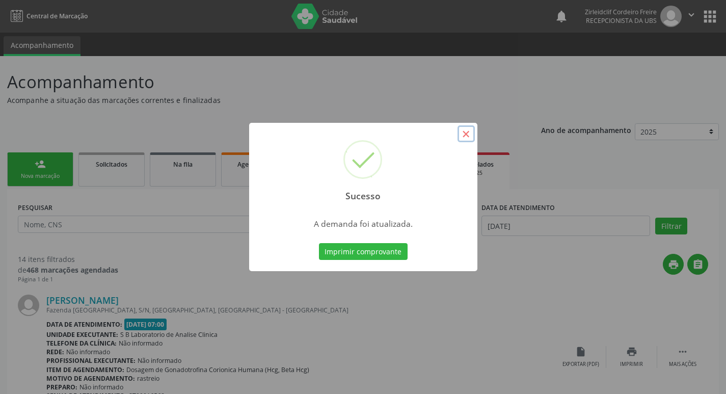
click at [467, 132] on button "×" at bounding box center [466, 133] width 17 height 17
